Goal: Find specific page/section

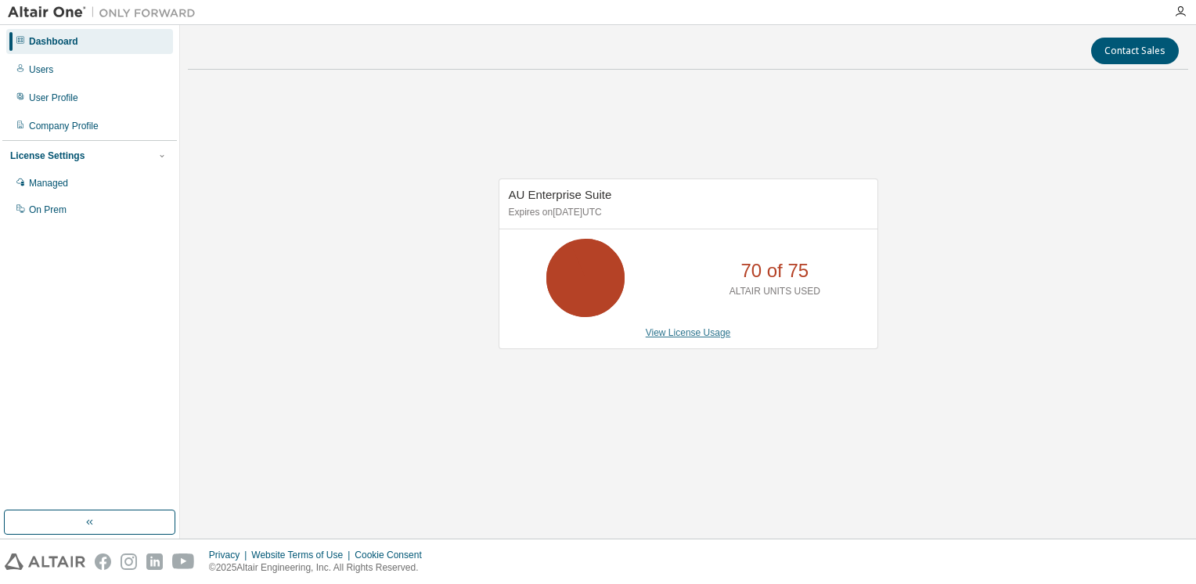
click at [676, 337] on link "View License Usage" at bounding box center [688, 332] width 85 height 11
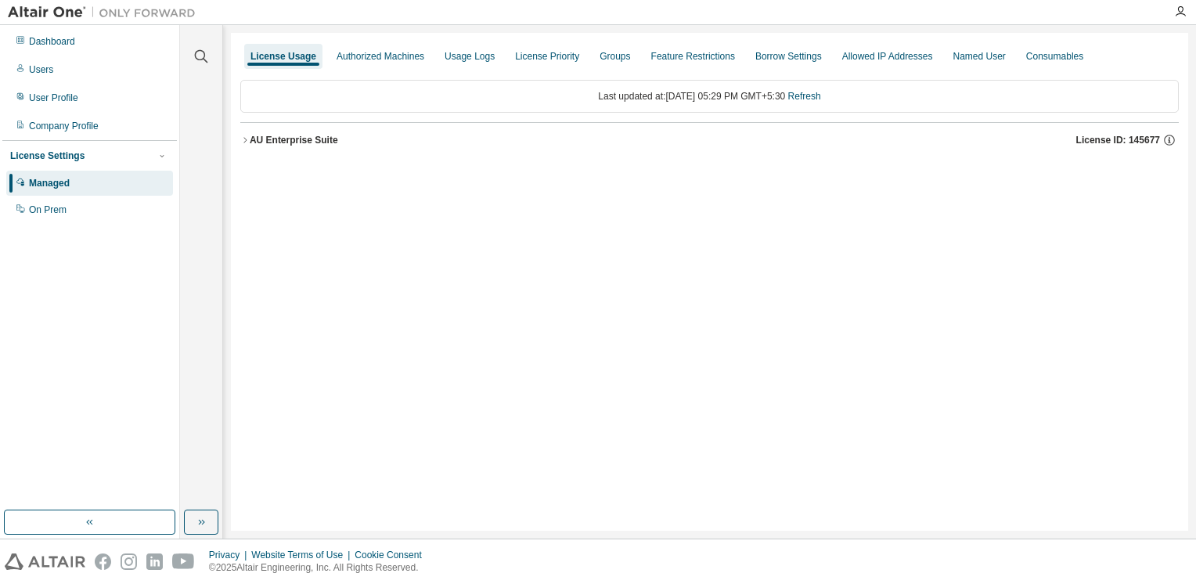
click at [243, 142] on icon "button" at bounding box center [244, 139] width 9 height 9
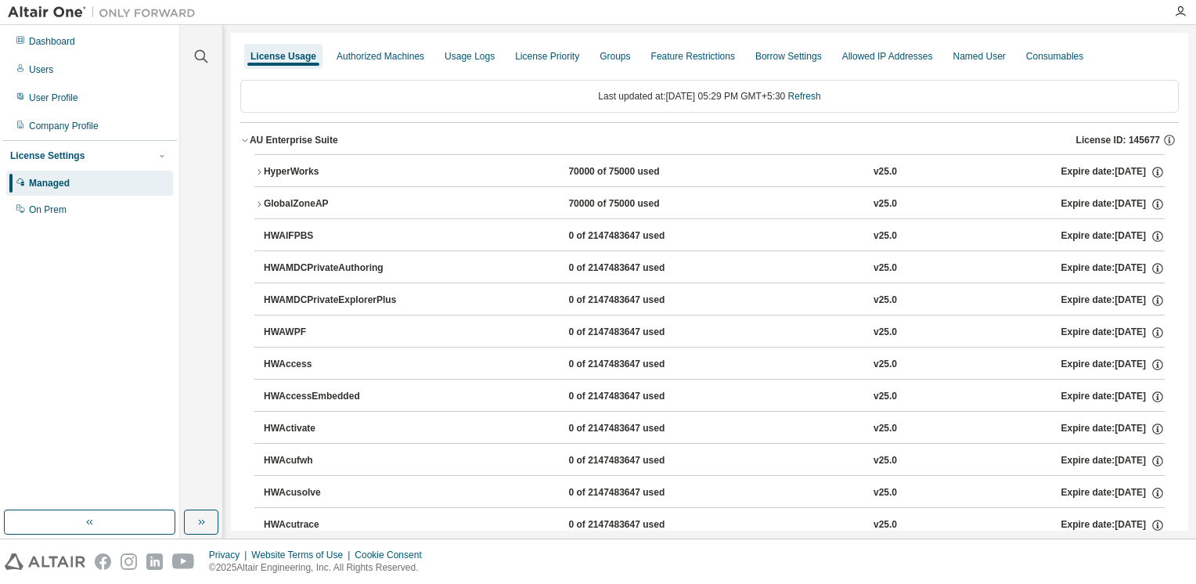
click at [255, 171] on icon "button" at bounding box center [258, 172] width 9 height 9
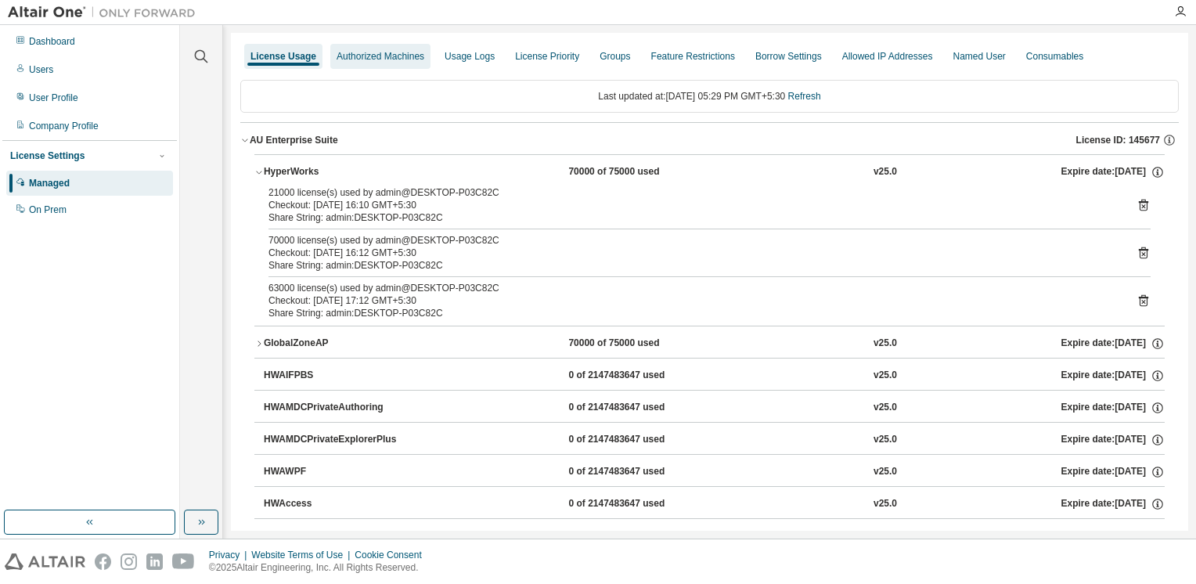
click at [365, 61] on div "Authorized Machines" at bounding box center [381, 56] width 88 height 13
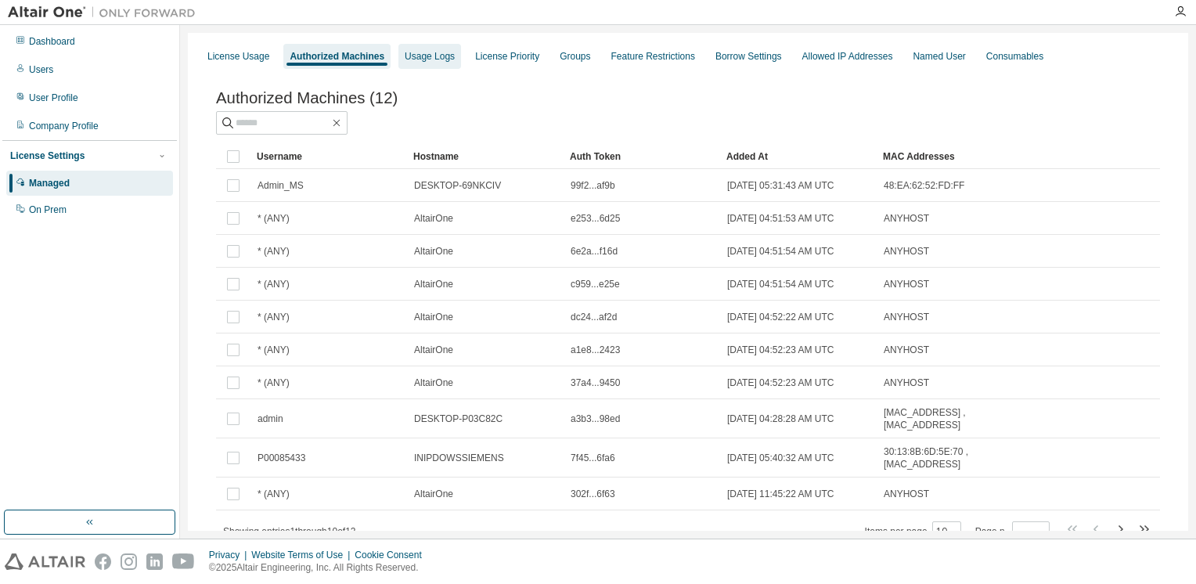
click at [417, 46] on div "Usage Logs" at bounding box center [430, 56] width 63 height 25
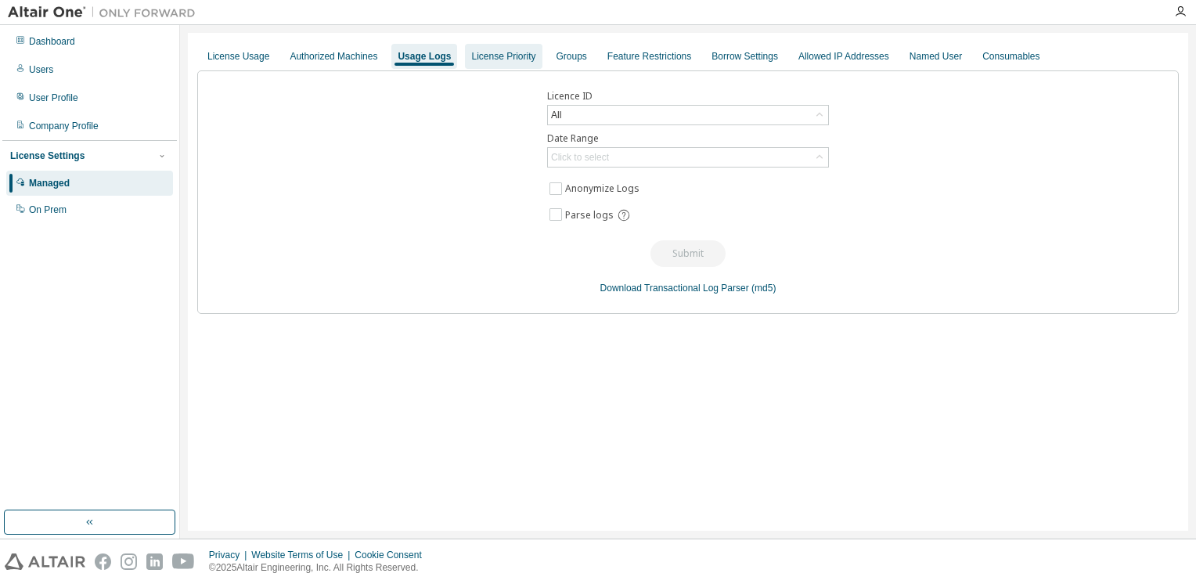
click at [477, 51] on div "License Priority" at bounding box center [503, 56] width 64 height 13
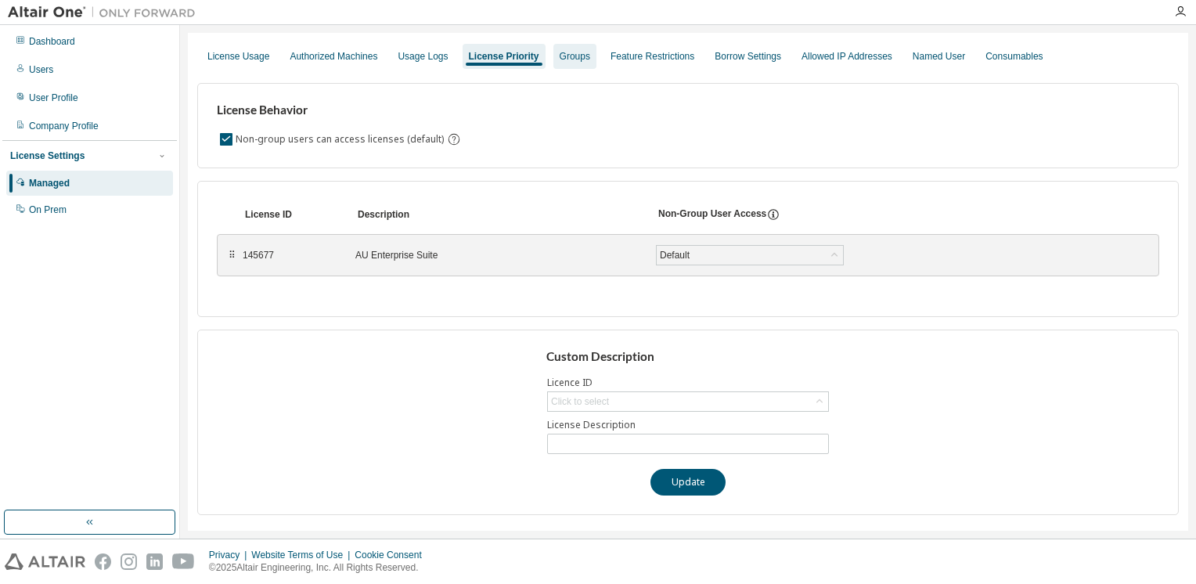
click at [580, 55] on div "Groups" at bounding box center [575, 56] width 43 height 25
